Goal: Transaction & Acquisition: Purchase product/service

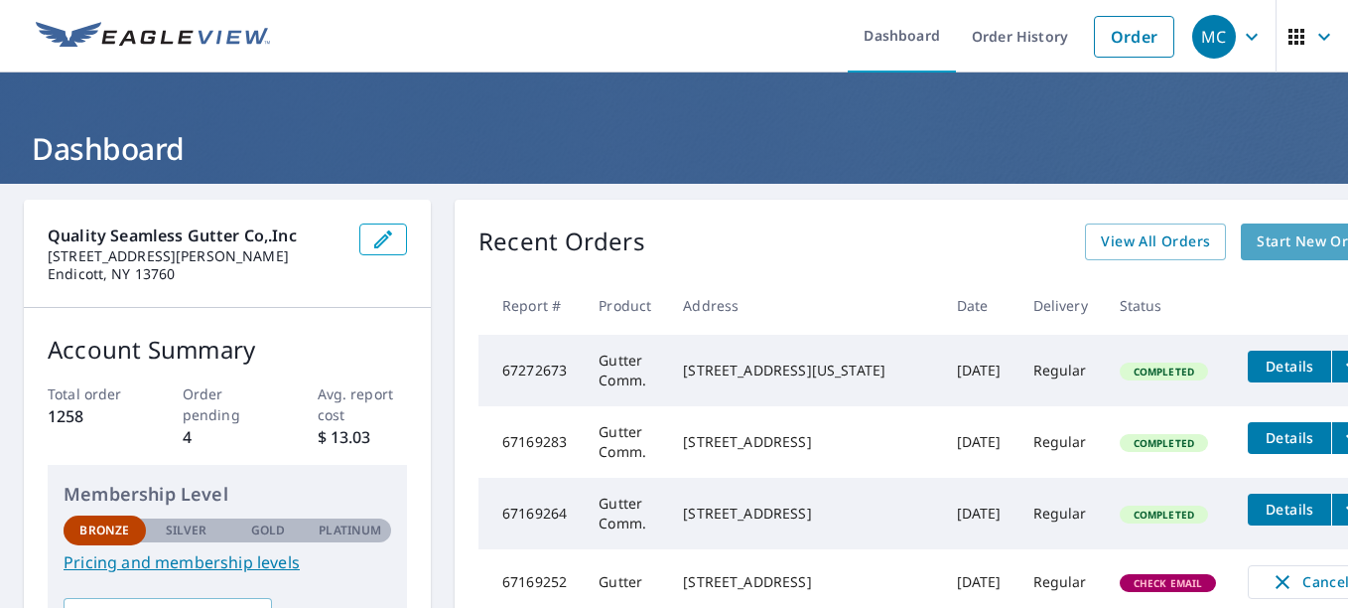
click at [1257, 237] on span "Start New Order" at bounding box center [1314, 241] width 115 height 25
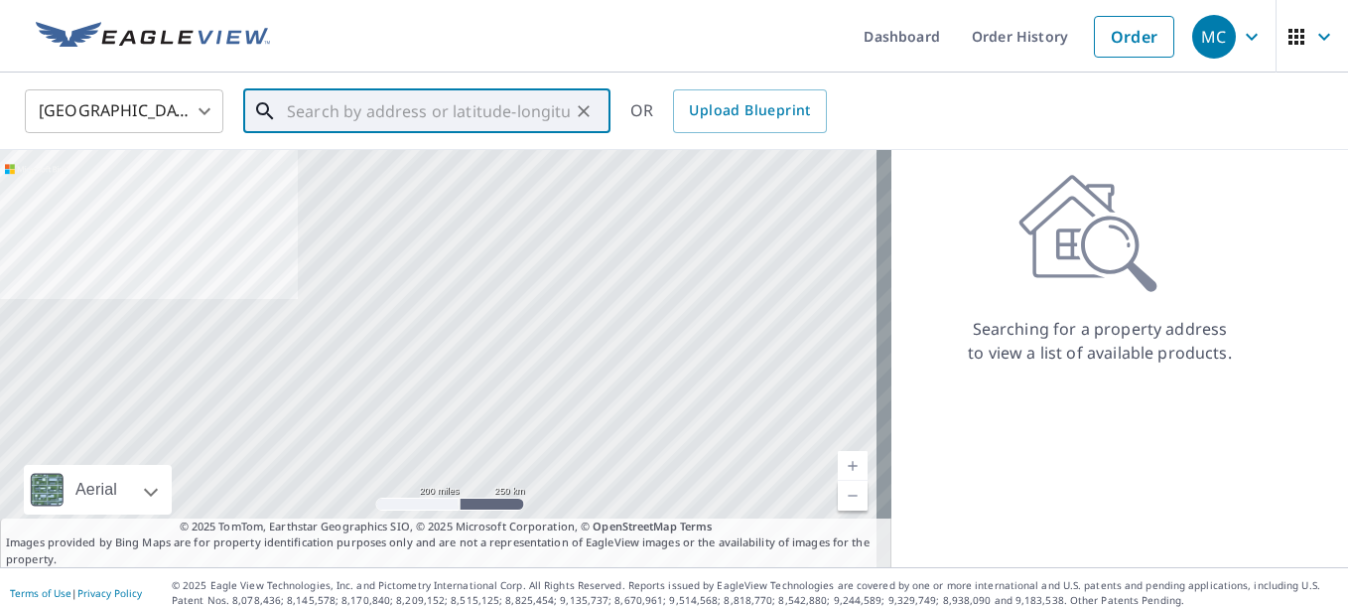
click at [335, 114] on input "text" at bounding box center [428, 111] width 283 height 56
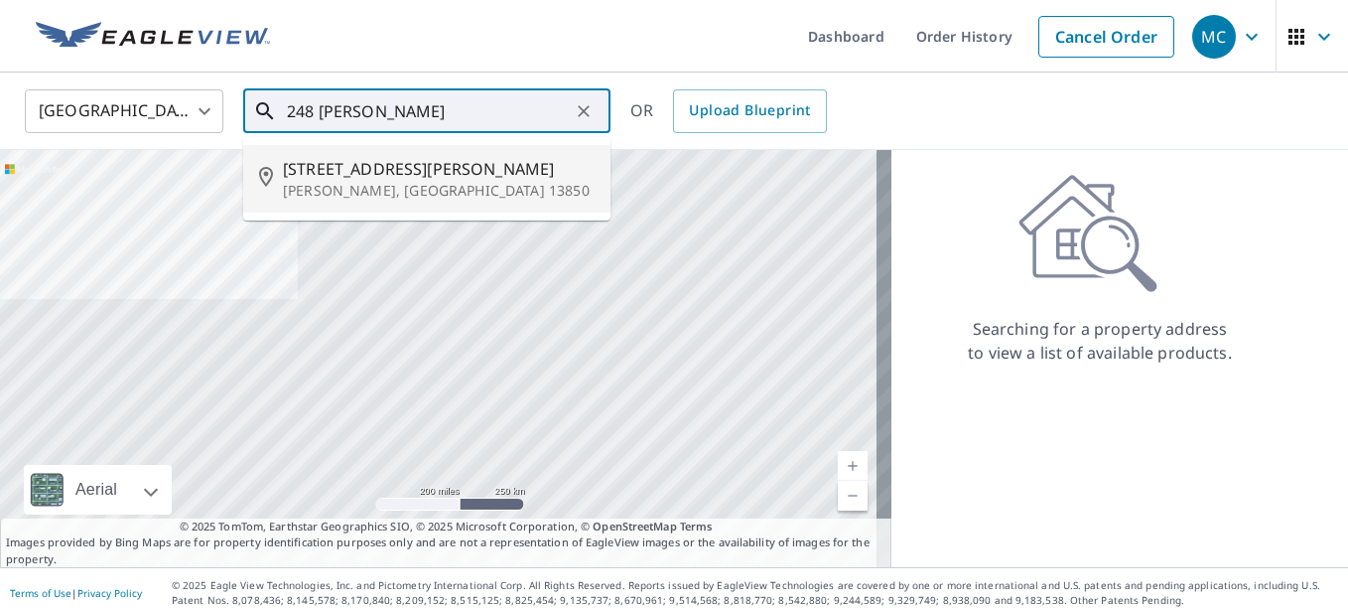
click at [315, 172] on span "[STREET_ADDRESS][PERSON_NAME]" at bounding box center [439, 169] width 312 height 24
type input "[STREET_ADDRESS][PERSON_NAME][PERSON_NAME]"
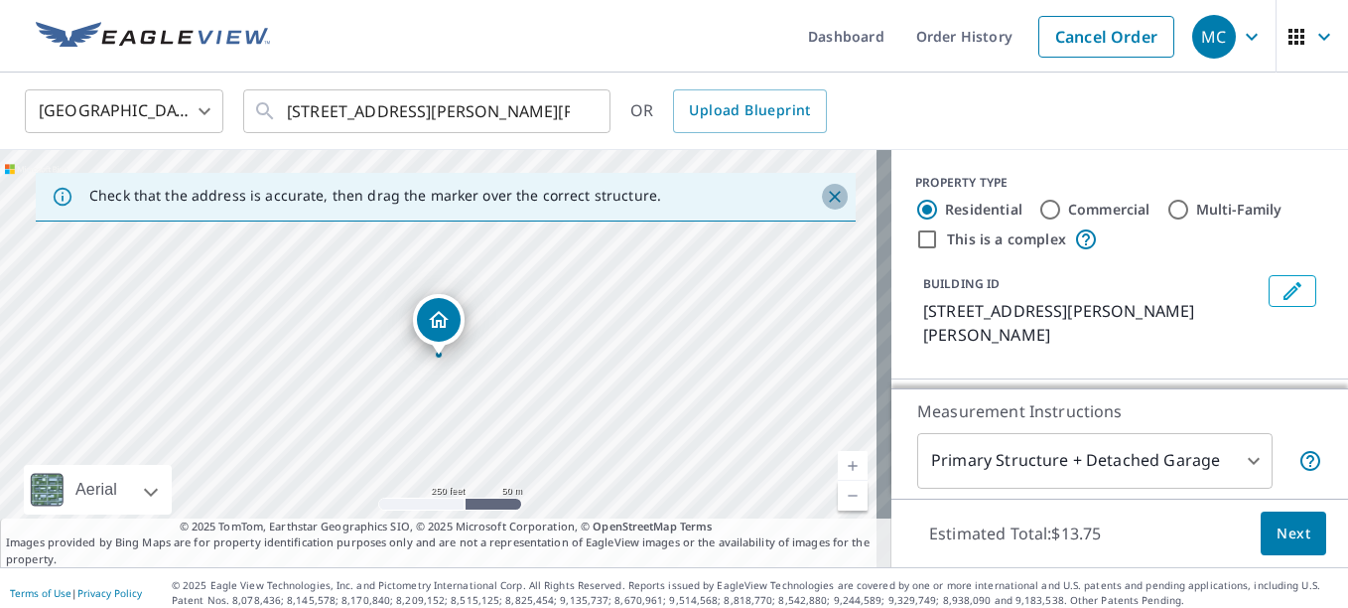
click at [825, 197] on icon "Close" at bounding box center [835, 197] width 20 height 20
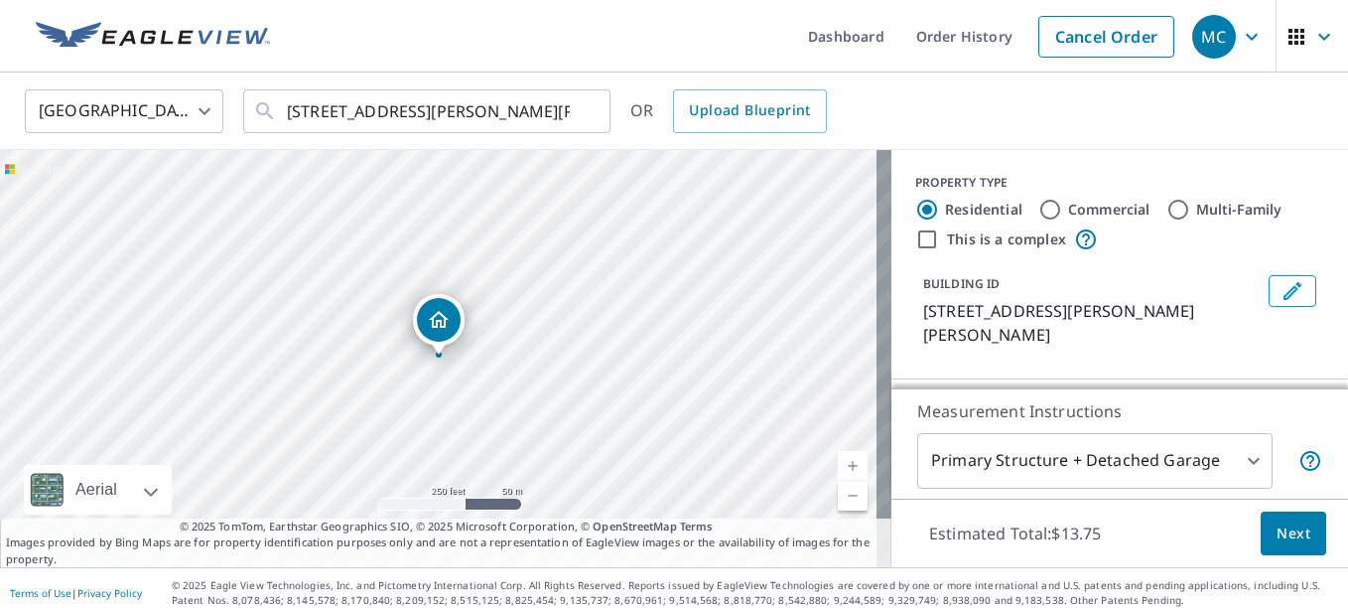
click at [838, 458] on link "Current Level 17, Zoom In" at bounding box center [853, 466] width 30 height 30
click at [838, 458] on link "Current Level 18, Zoom In" at bounding box center [853, 466] width 30 height 30
click at [838, 458] on link "Current Level 19, Zoom In" at bounding box center [853, 466] width 30 height 30
click at [1277, 523] on span "Next" at bounding box center [1294, 533] width 34 height 25
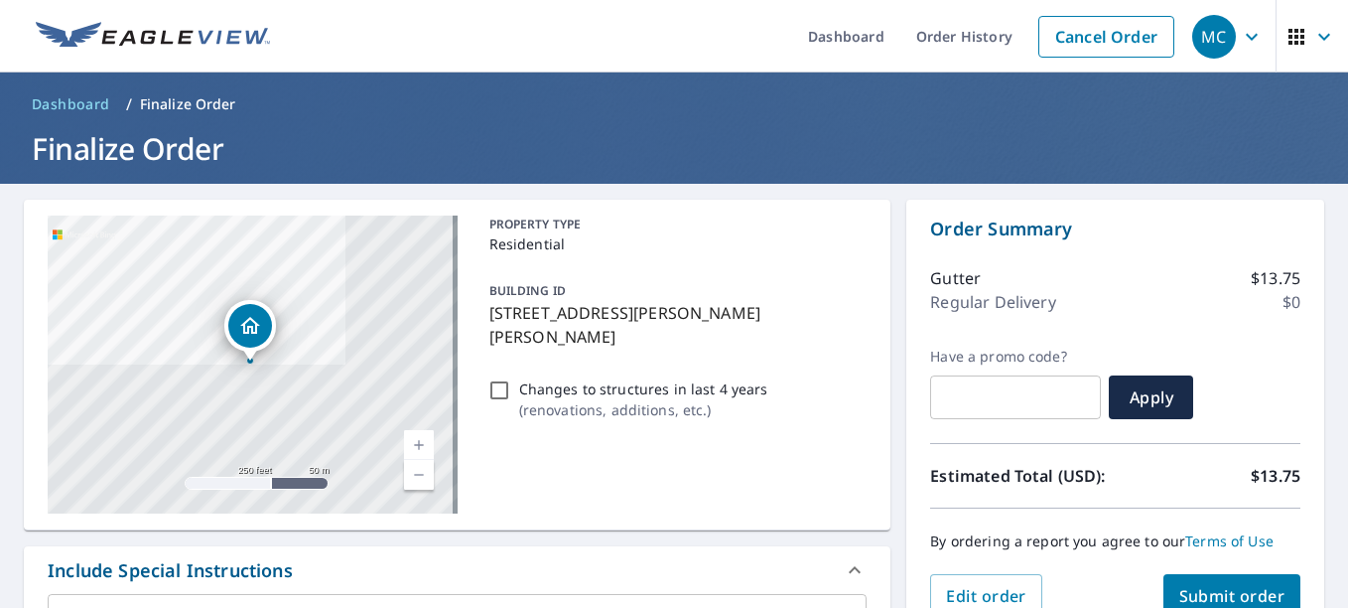
click at [1194, 582] on button "Submit order" at bounding box center [1233, 596] width 138 height 44
checkbox input "true"
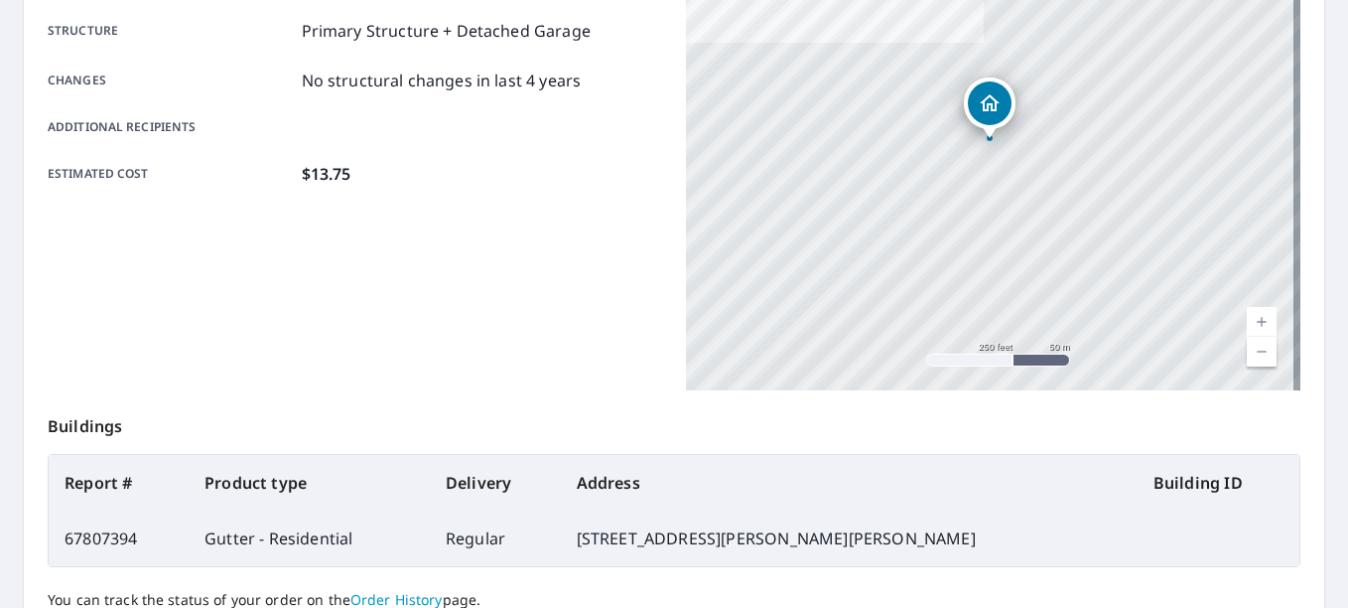
scroll to position [397, 0]
